Goal: Task Accomplishment & Management: Use online tool/utility

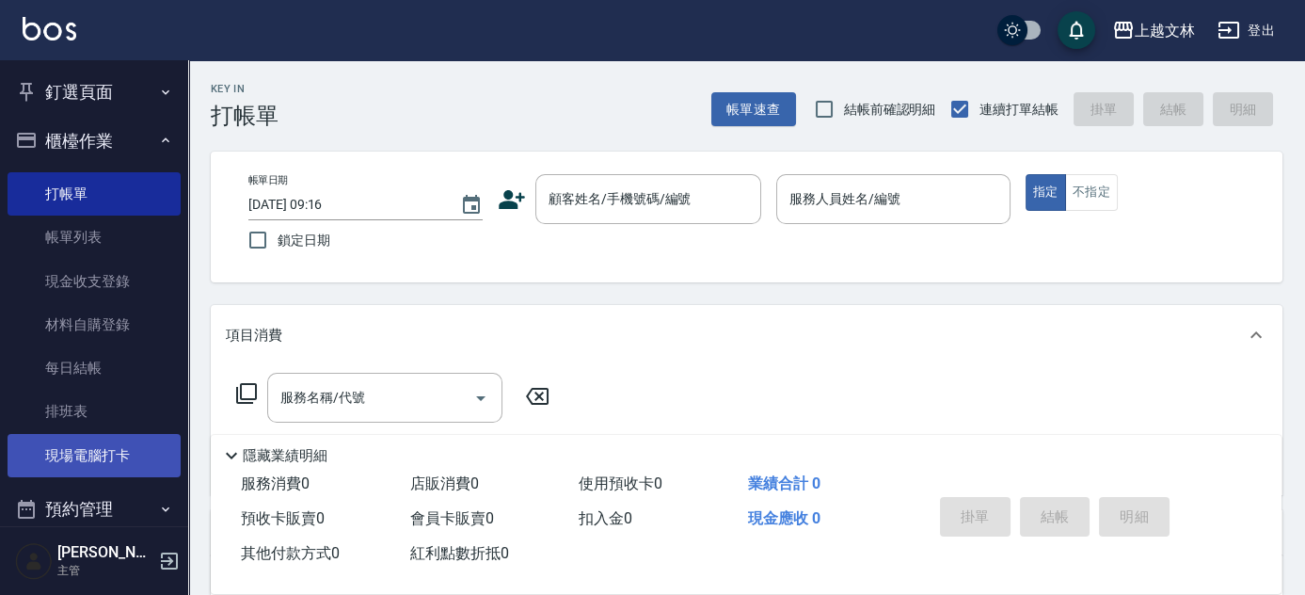
click at [94, 469] on link "現場電腦打卡" at bounding box center [94, 455] width 173 height 43
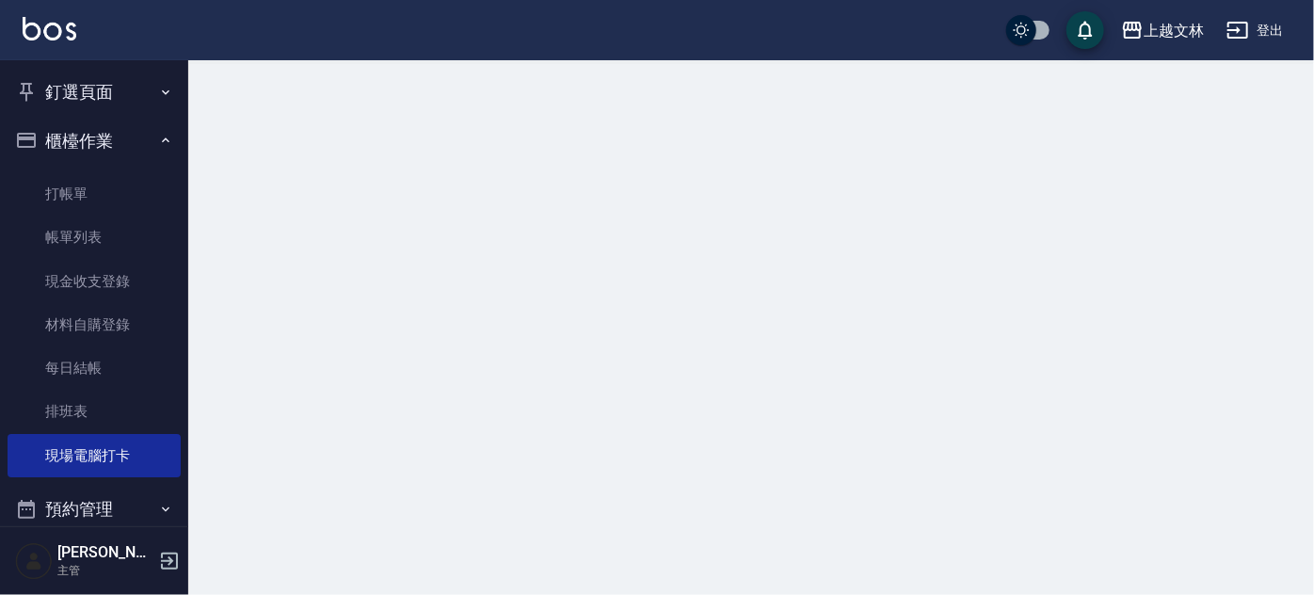
click at [1300, 382] on div at bounding box center [657, 297] width 1314 height 595
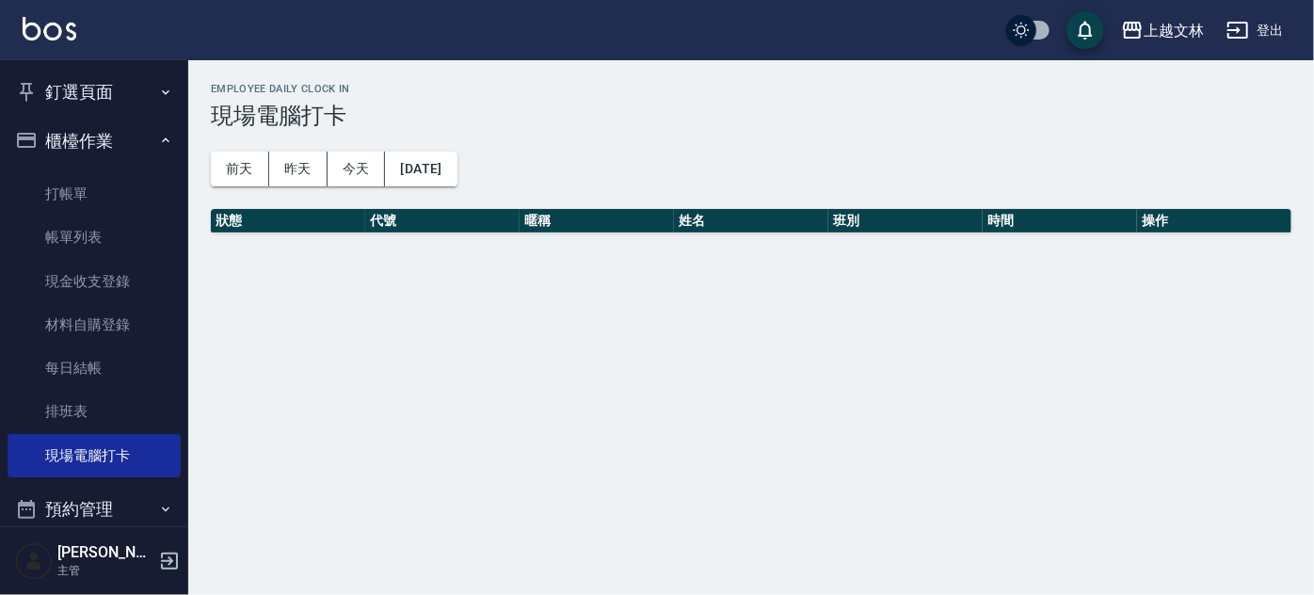
click at [1300, 404] on div "Employee Daily Clock In 現場電腦打卡 [DATE] [DATE] [DATE] [DATE] 狀態 代號 暱稱 姓名 班別 時間 操作" at bounding box center [657, 297] width 1314 height 595
click at [1300, 370] on div "Employee Daily Clock In 現場電腦打卡 [DATE] [DATE] [DATE] [DATE] 狀態 代號 暱稱 姓名 班別 時間 操作" at bounding box center [657, 297] width 1314 height 595
click at [389, 270] on div "Employee Daily Clock In 現場電腦打卡 [DATE] [DATE] [DATE] [DATE] 狀態 代號 暱稱 姓名 班別 時間 操作" at bounding box center [657, 297] width 1314 height 595
click at [98, 466] on link "現場電腦打卡" at bounding box center [94, 455] width 173 height 43
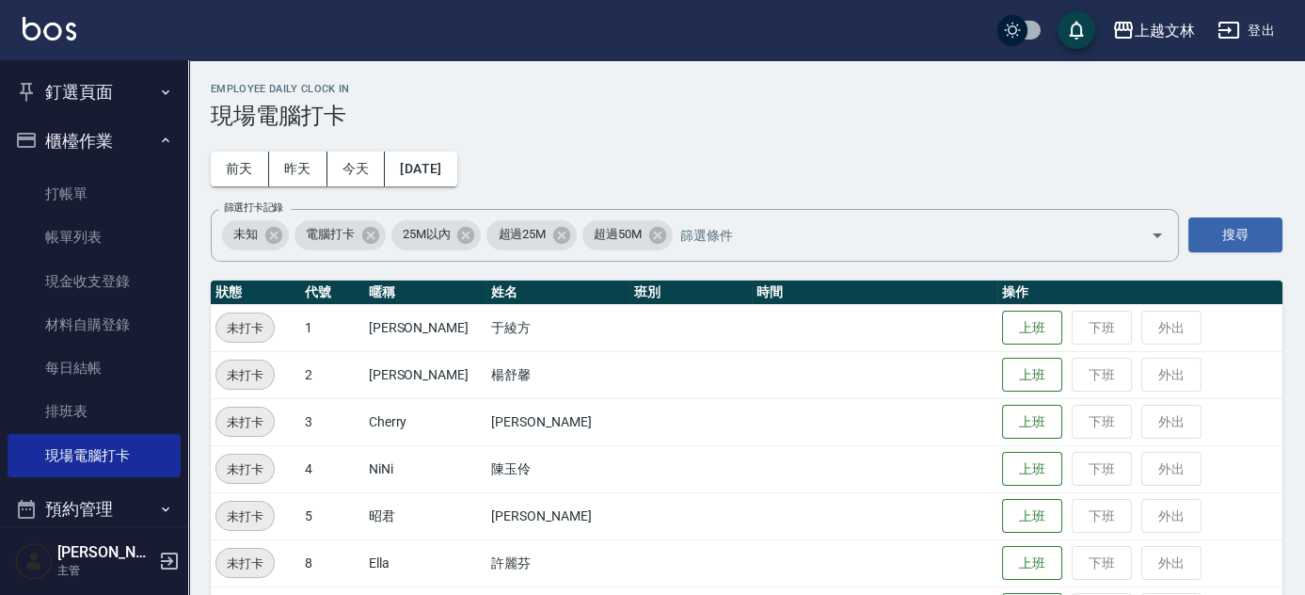
scroll to position [520, 0]
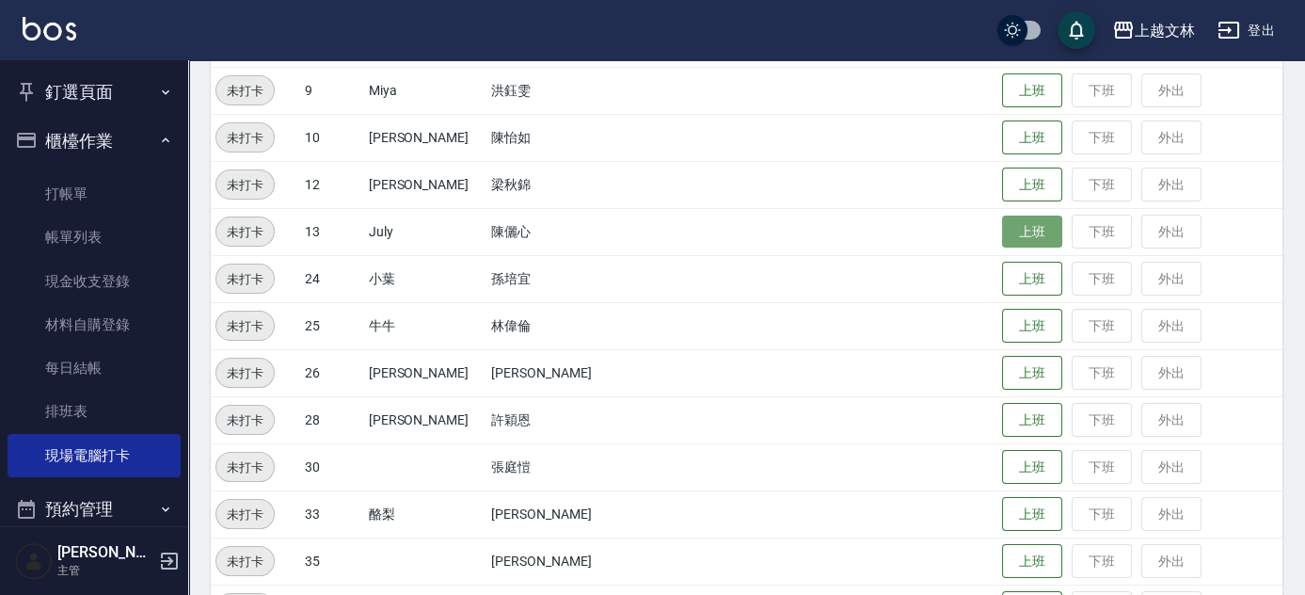
click at [1002, 241] on button "上班" at bounding box center [1032, 232] width 60 height 33
